Goal: Task Accomplishment & Management: Use online tool/utility

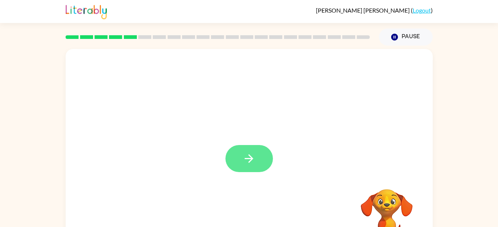
click at [252, 160] on icon "button" at bounding box center [248, 158] width 13 height 13
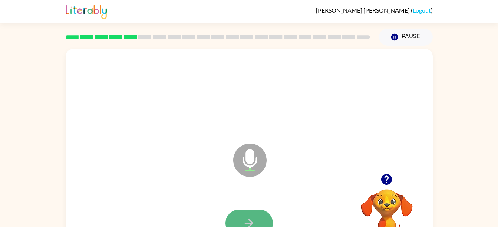
click at [247, 222] on icon "button" at bounding box center [248, 222] width 13 height 13
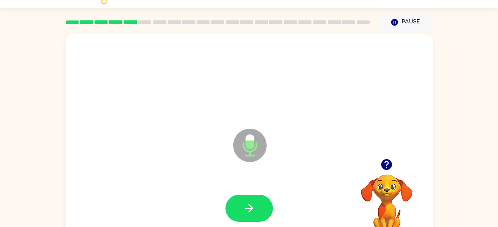
scroll to position [34, 0]
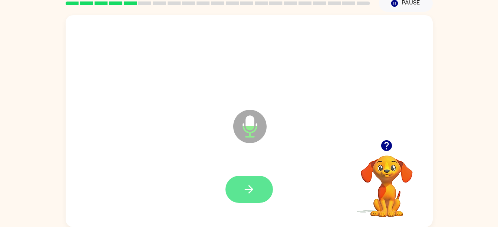
click at [243, 187] on icon "button" at bounding box center [248, 189] width 13 height 13
click at [245, 196] on button "button" at bounding box center [248, 189] width 47 height 27
drag, startPoint x: 245, startPoint y: 196, endPoint x: 251, endPoint y: 192, distance: 6.9
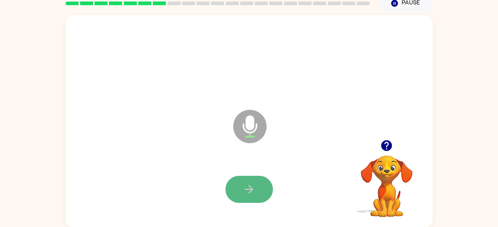
drag, startPoint x: 251, startPoint y: 192, endPoint x: 238, endPoint y: 197, distance: 13.3
click at [238, 197] on button "button" at bounding box center [248, 189] width 47 height 27
click at [238, 198] on button "button" at bounding box center [248, 189] width 47 height 27
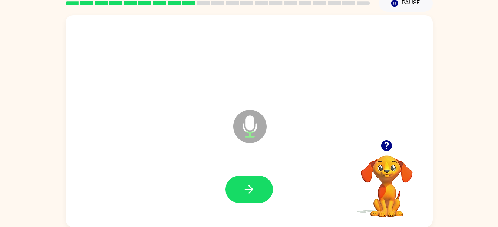
drag, startPoint x: 238, startPoint y: 198, endPoint x: 166, endPoint y: 158, distance: 82.6
click at [166, 158] on div "Microphone The Microphone is here when it is your turn to talk" at bounding box center [249, 121] width 367 height 212
click at [238, 174] on div at bounding box center [249, 189] width 352 height 61
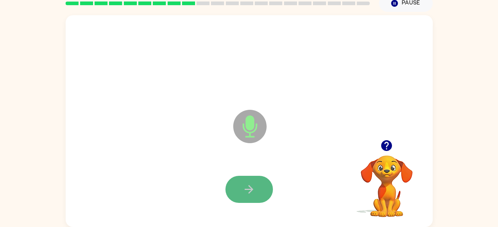
click at [239, 188] on button "button" at bounding box center [248, 189] width 47 height 27
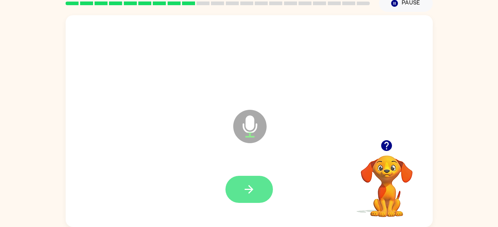
click at [262, 195] on button "button" at bounding box center [248, 189] width 47 height 27
click at [249, 192] on icon "button" at bounding box center [249, 189] width 9 height 9
drag, startPoint x: 248, startPoint y: 192, endPoint x: 196, endPoint y: 196, distance: 52.8
click at [196, 196] on div at bounding box center [249, 189] width 352 height 61
click at [239, 190] on button "button" at bounding box center [248, 189] width 47 height 27
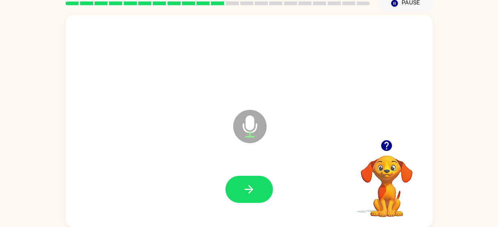
drag, startPoint x: 238, startPoint y: 190, endPoint x: 201, endPoint y: 188, distance: 37.1
click at [201, 188] on div at bounding box center [249, 189] width 352 height 61
click at [247, 193] on icon "button" at bounding box center [248, 189] width 13 height 13
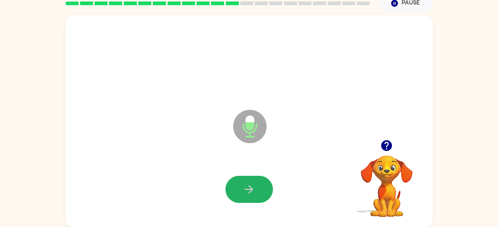
click at [250, 196] on button "button" at bounding box center [248, 189] width 47 height 27
click at [247, 164] on div at bounding box center [249, 189] width 352 height 61
click at [255, 178] on button "button" at bounding box center [248, 189] width 47 height 27
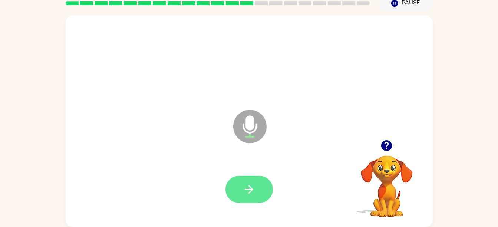
click at [256, 183] on button "button" at bounding box center [248, 189] width 47 height 27
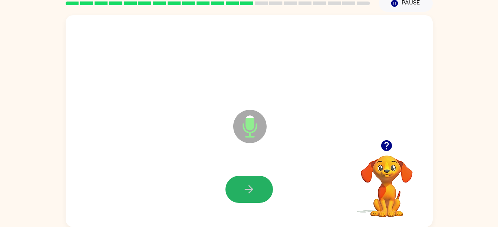
click at [252, 195] on icon "button" at bounding box center [248, 189] width 13 height 13
click at [247, 180] on button "button" at bounding box center [248, 189] width 47 height 27
click at [252, 188] on icon "button" at bounding box center [248, 189] width 13 height 13
click at [257, 194] on button "button" at bounding box center [248, 189] width 47 height 27
click at [254, 195] on icon "button" at bounding box center [248, 189] width 13 height 13
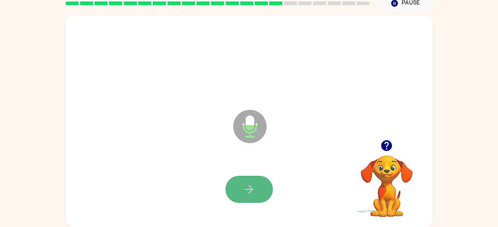
click at [242, 196] on button "button" at bounding box center [248, 189] width 47 height 27
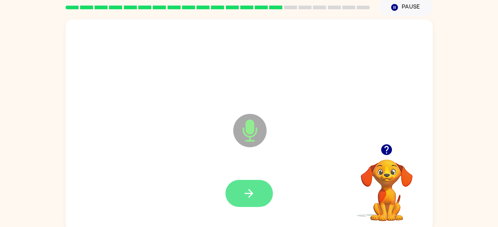
click at [244, 201] on button "button" at bounding box center [248, 193] width 47 height 27
click at [242, 202] on button "button" at bounding box center [248, 193] width 47 height 27
click at [237, 204] on button "button" at bounding box center [248, 193] width 47 height 27
click at [258, 181] on button "button" at bounding box center [248, 193] width 47 height 27
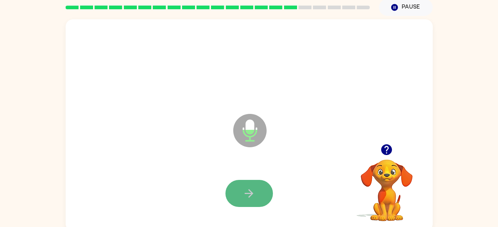
click at [255, 188] on icon "button" at bounding box center [248, 193] width 13 height 13
click at [256, 185] on button "button" at bounding box center [248, 193] width 47 height 27
click at [240, 181] on button "button" at bounding box center [248, 193] width 47 height 27
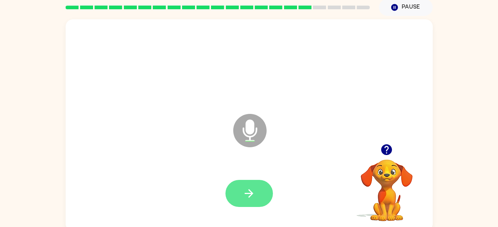
click at [242, 186] on button "button" at bounding box center [248, 193] width 47 height 27
